Goal: Transaction & Acquisition: Purchase product/service

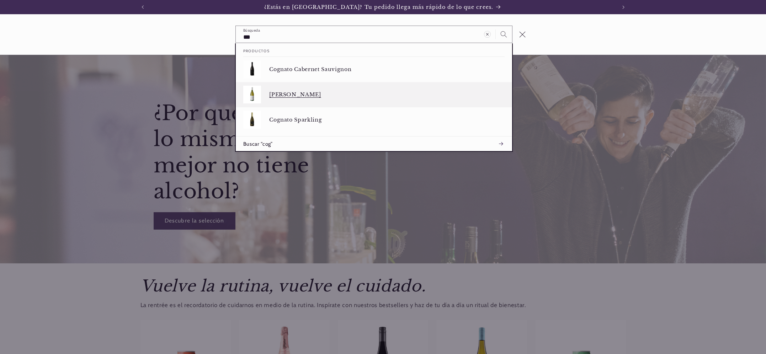
type input "***"
click at [310, 94] on p "Cognato Chenin Blanc" at bounding box center [386, 94] width 235 height 6
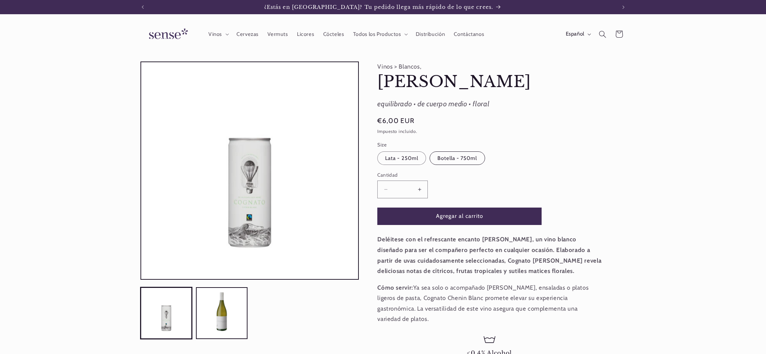
click at [449, 158] on label "Botella - 750ml Variante agotada o no disponible" at bounding box center [457, 159] width 55 height 14
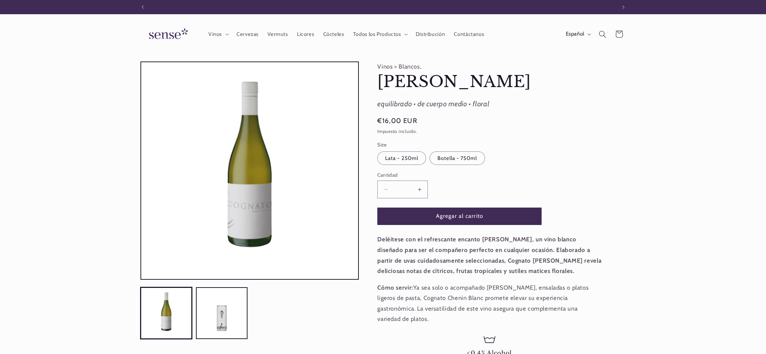
scroll to position [0, 474]
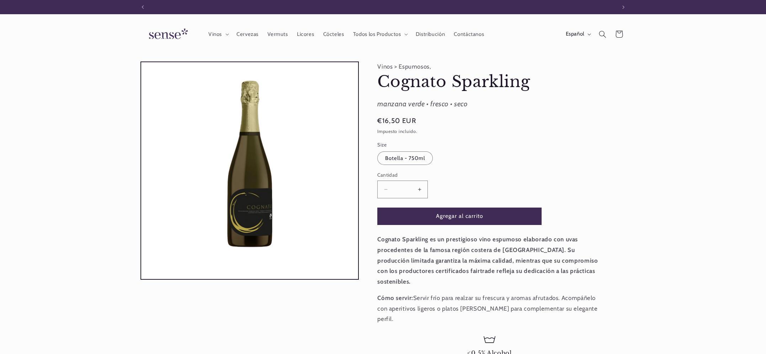
scroll to position [0, 474]
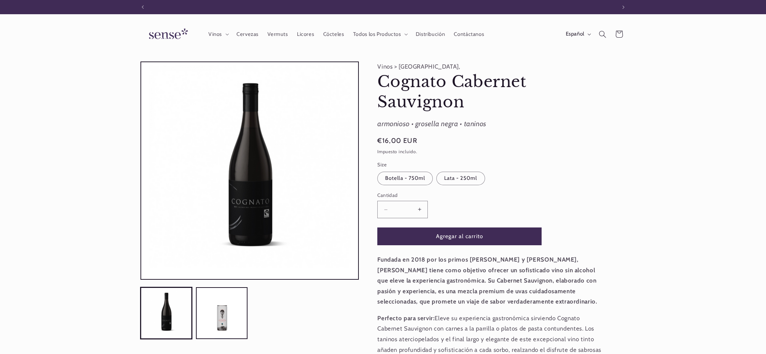
scroll to position [0, 474]
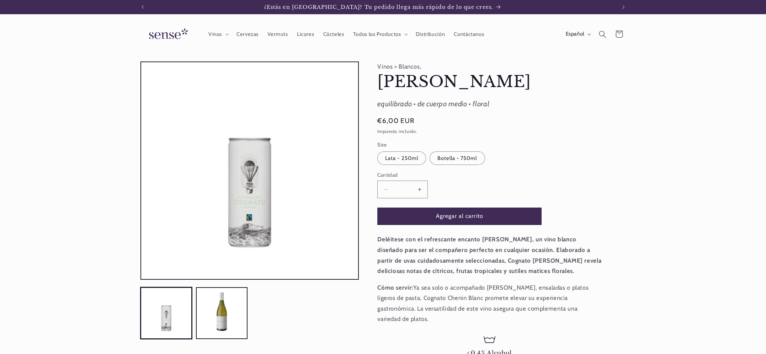
scroll to position [0, 474]
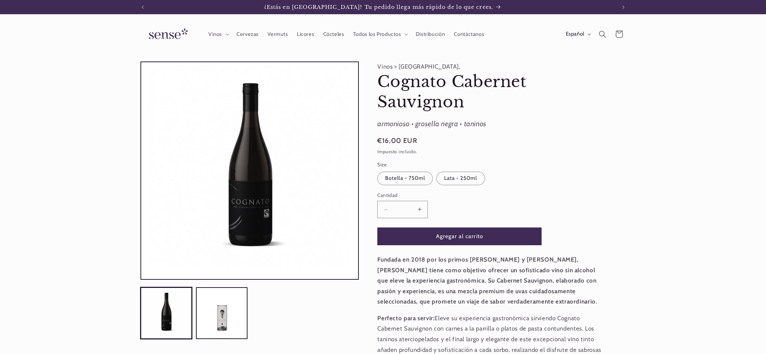
scroll to position [0, 474]
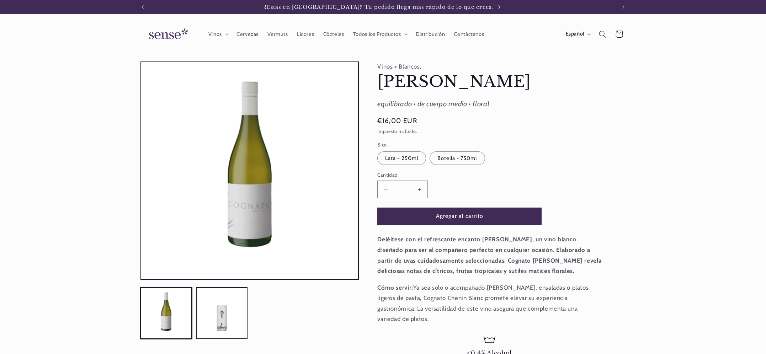
scroll to position [0, 474]
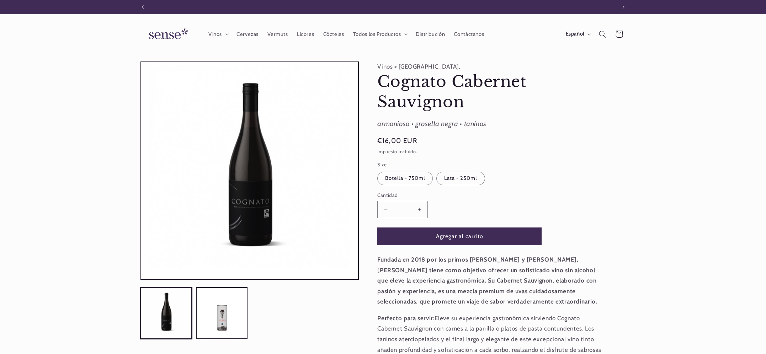
scroll to position [0, 474]
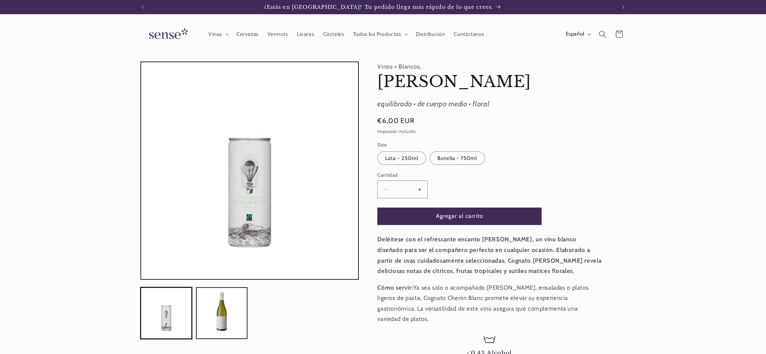
scroll to position [0, 474]
